Goal: Transaction & Acquisition: Download file/media

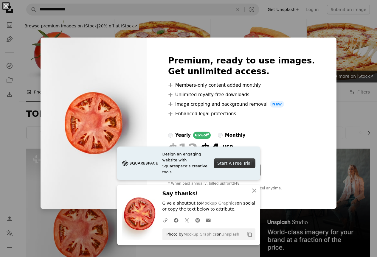
scroll to position [151, 0]
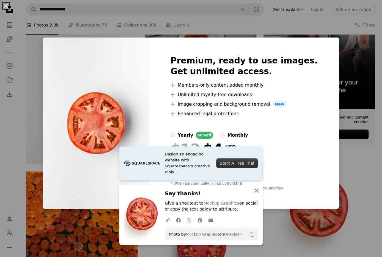
click at [255, 190] on icon "button" at bounding box center [256, 191] width 4 height 4
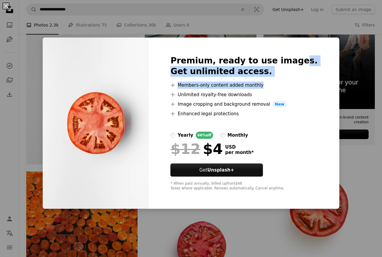
drag, startPoint x: 296, startPoint y: 49, endPoint x: 273, endPoint y: 94, distance: 50.9
click at [273, 94] on div "Premium, ready to use images. Get unlimited access. A plus sign Members-only co…" at bounding box center [244, 124] width 190 height 172
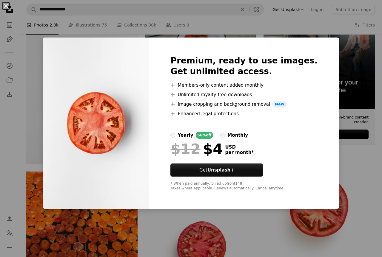
click at [344, 152] on div "An X shape Premium, ready to use images. Get unlimited access. A plus sign Memb…" at bounding box center [191, 128] width 382 height 257
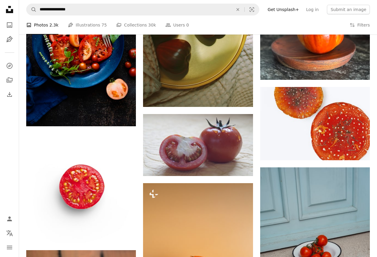
scroll to position [628, 0]
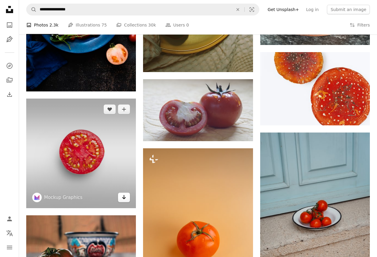
click at [126, 202] on link "Arrow pointing down" at bounding box center [124, 198] width 12 height 10
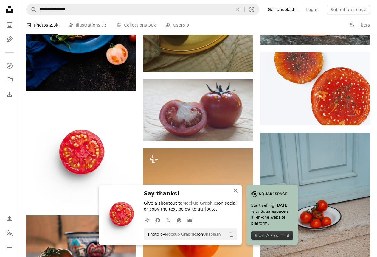
click at [233, 190] on icon "An X shape" at bounding box center [235, 190] width 7 height 7
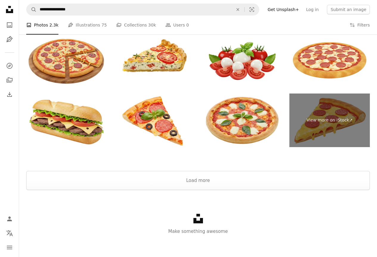
scroll to position [1135, 0]
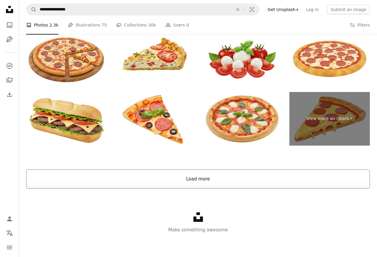
click at [201, 180] on button "Load more" at bounding box center [198, 179] width 344 height 19
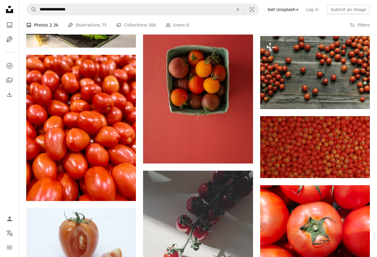
scroll to position [2504, 0]
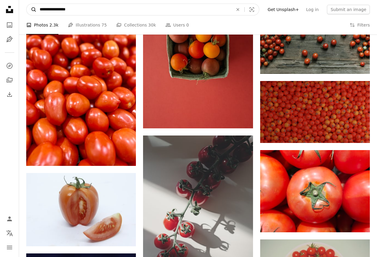
drag, startPoint x: 87, startPoint y: 11, endPoint x: 32, endPoint y: 12, distance: 55.2
click at [32, 12] on form "**********" at bounding box center [142, 10] width 233 height 12
